Goal: Navigation & Orientation: Find specific page/section

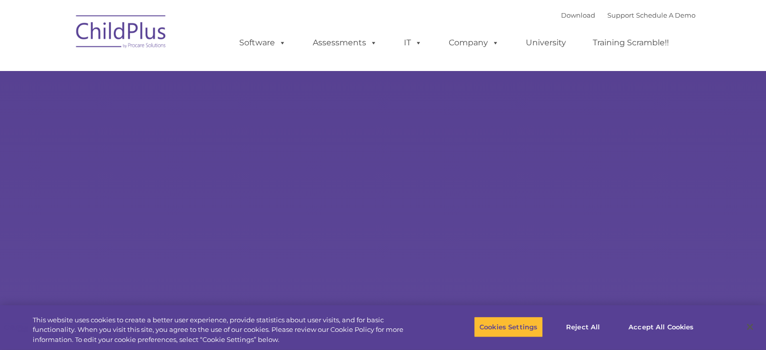
type input ""
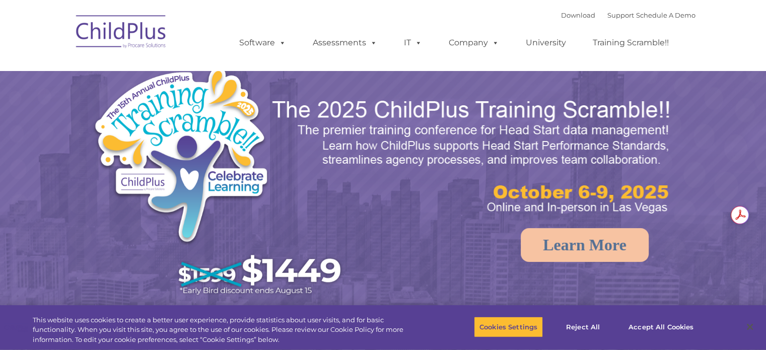
select select "MEDIUM"
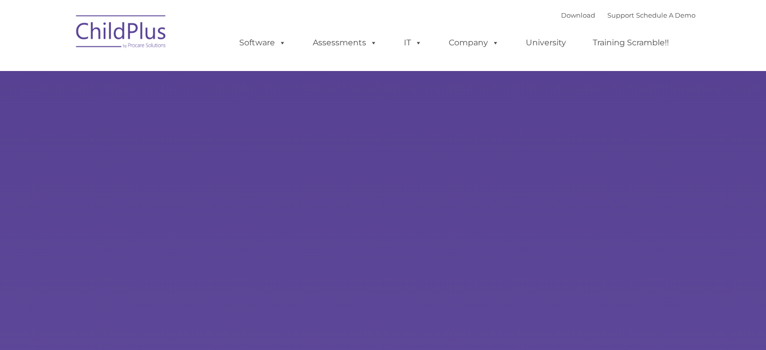
type input ""
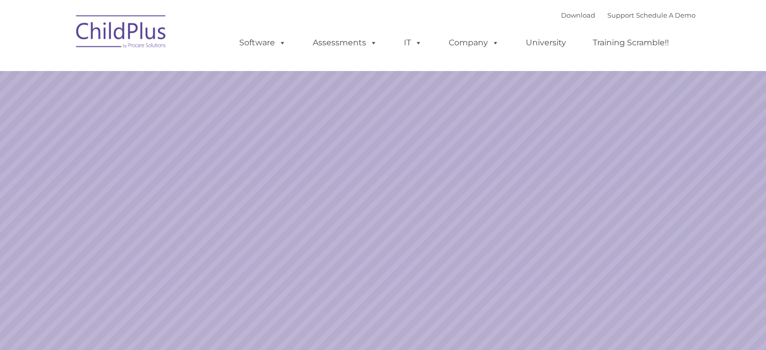
select select "MEDIUM"
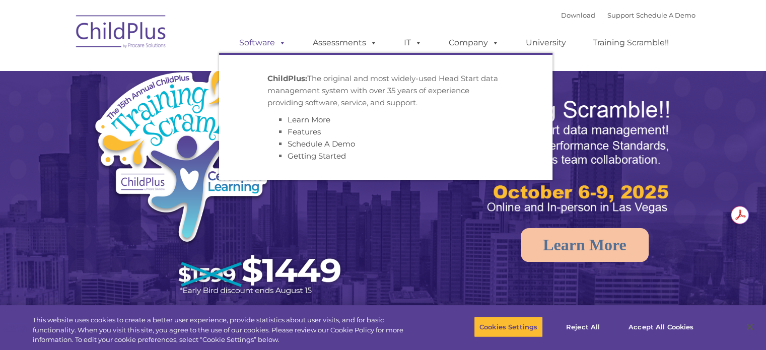
click at [277, 46] on span at bounding box center [280, 43] width 11 height 10
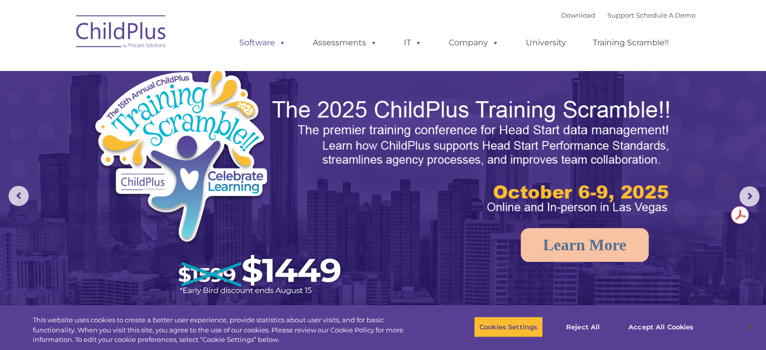
click at [282, 45] on span at bounding box center [280, 43] width 11 height 10
